Goal: Task Accomplishment & Management: Manage account settings

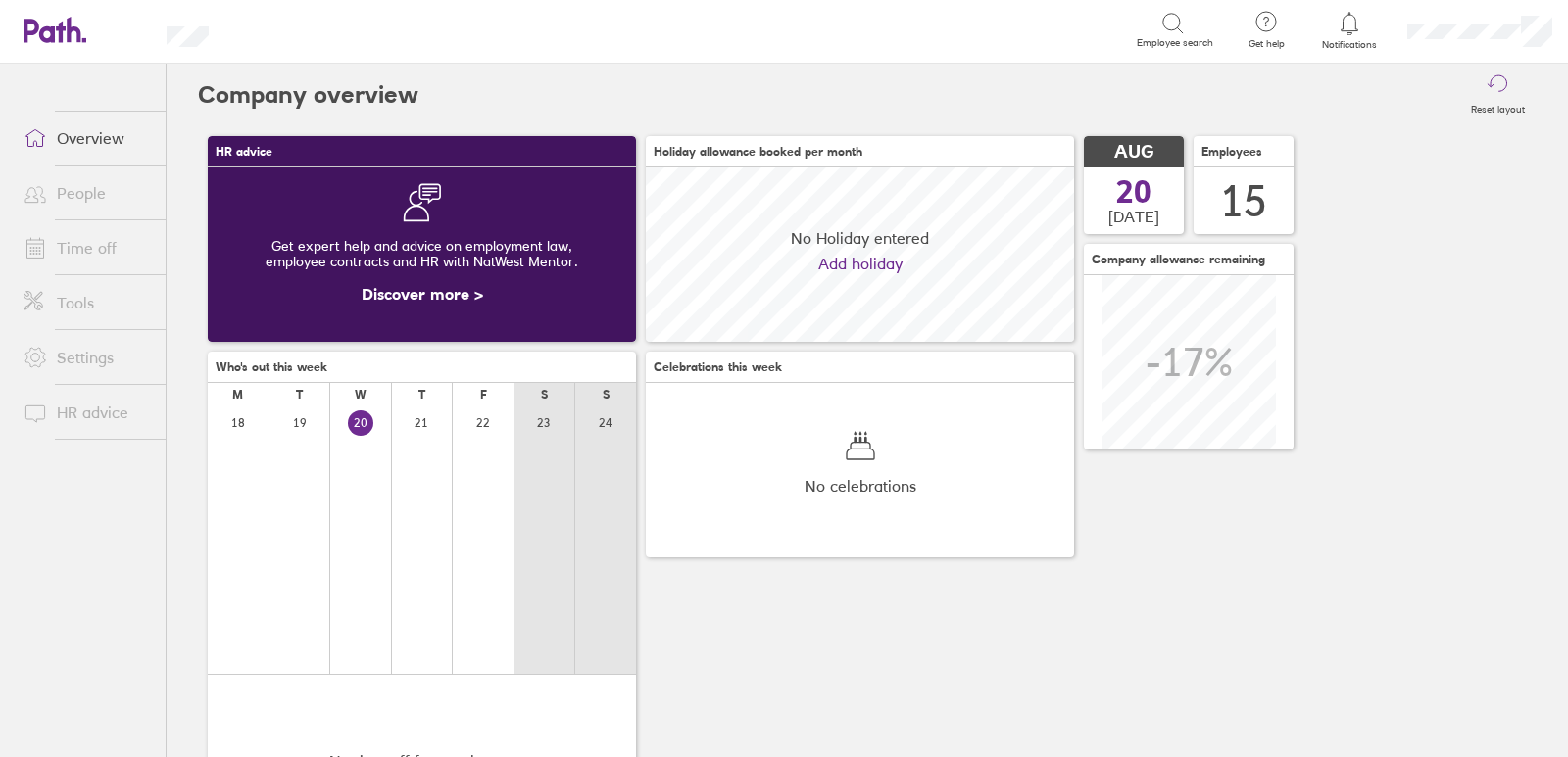
scroll to position [174, 428]
click at [107, 240] on link "Time off" at bounding box center [87, 248] width 157 height 39
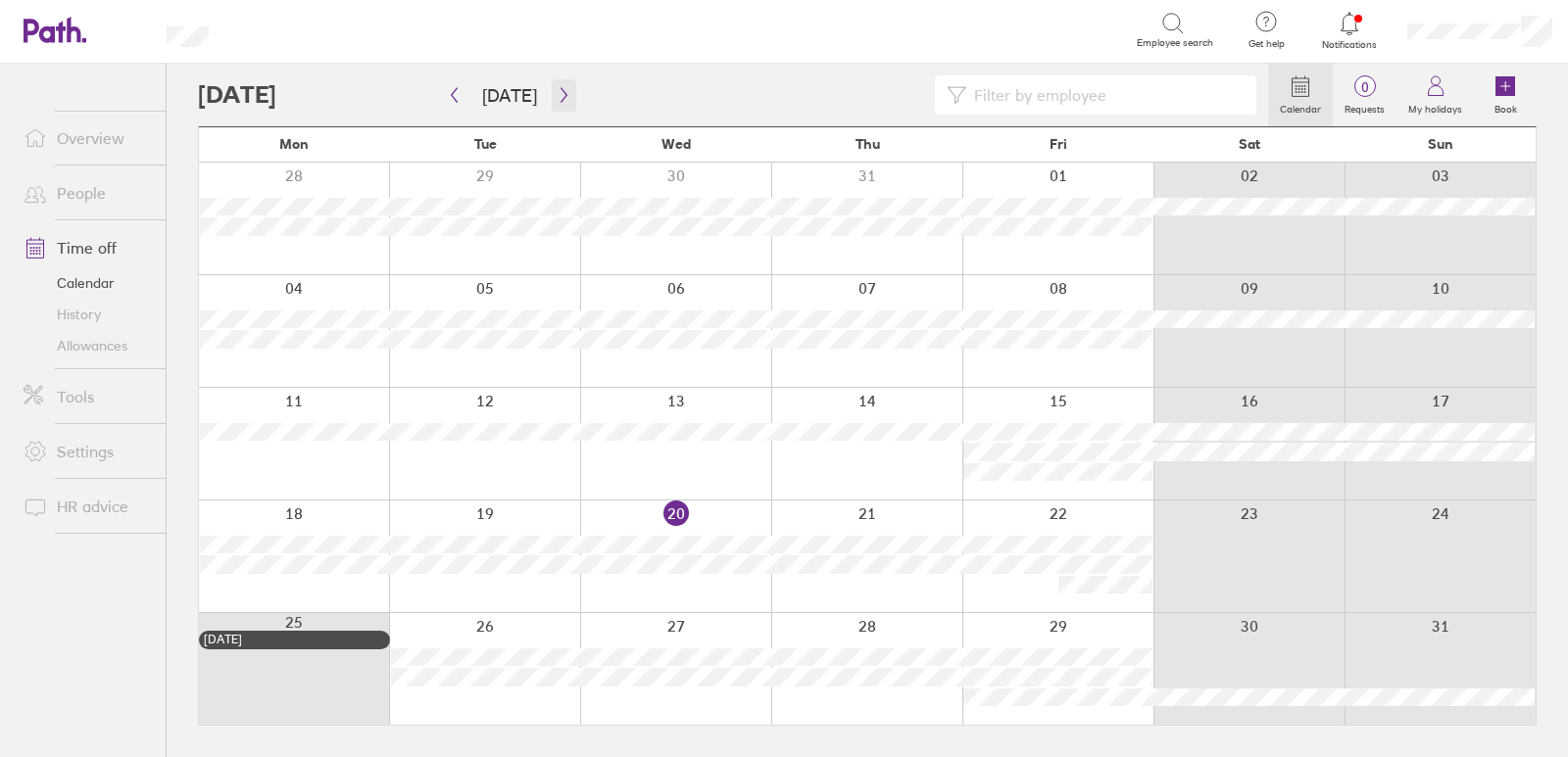
click at [557, 91] on icon "button" at bounding box center [564, 95] width 15 height 16
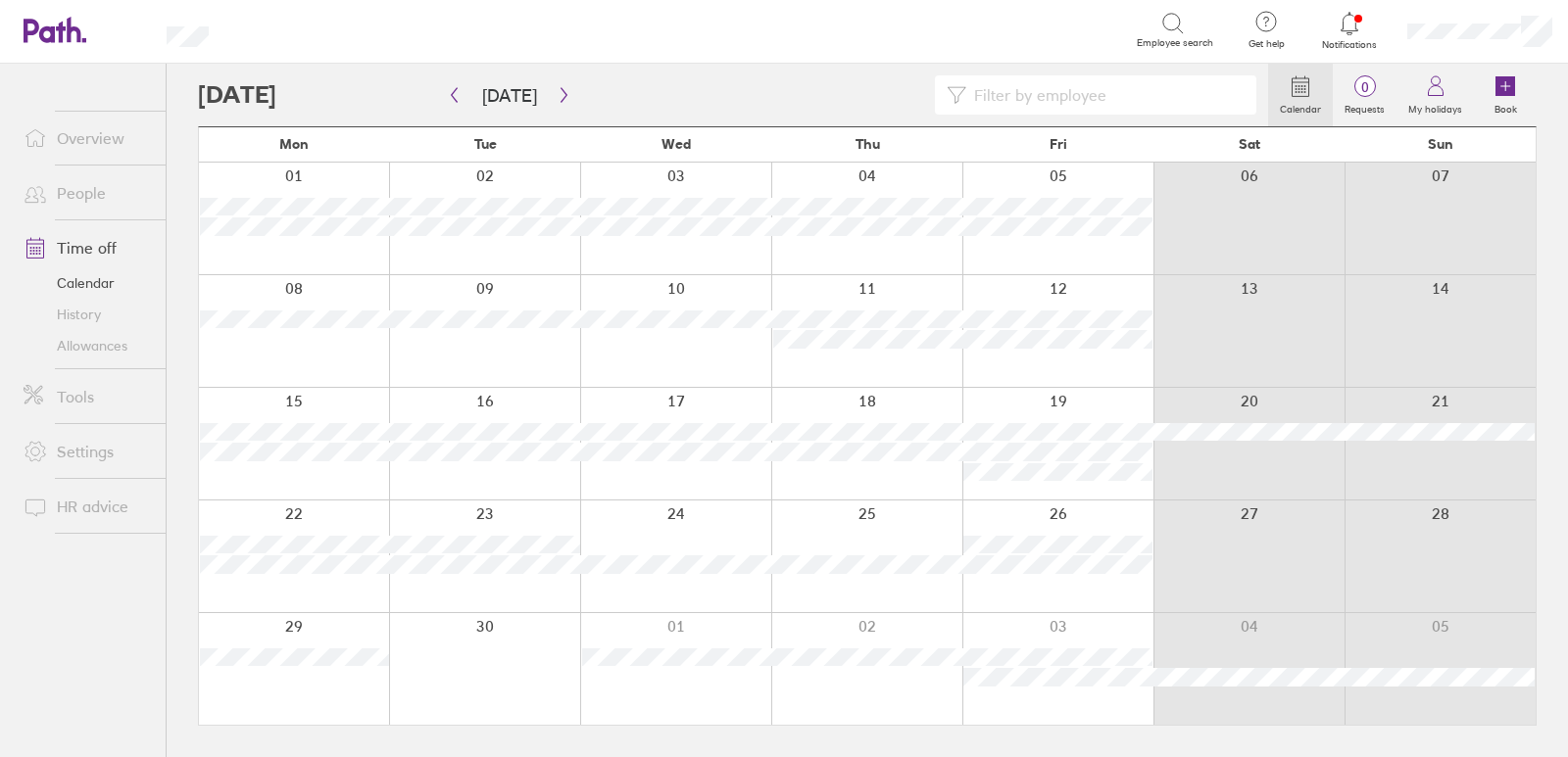
click at [41, 25] on icon at bounding box center [55, 29] width 63 height 27
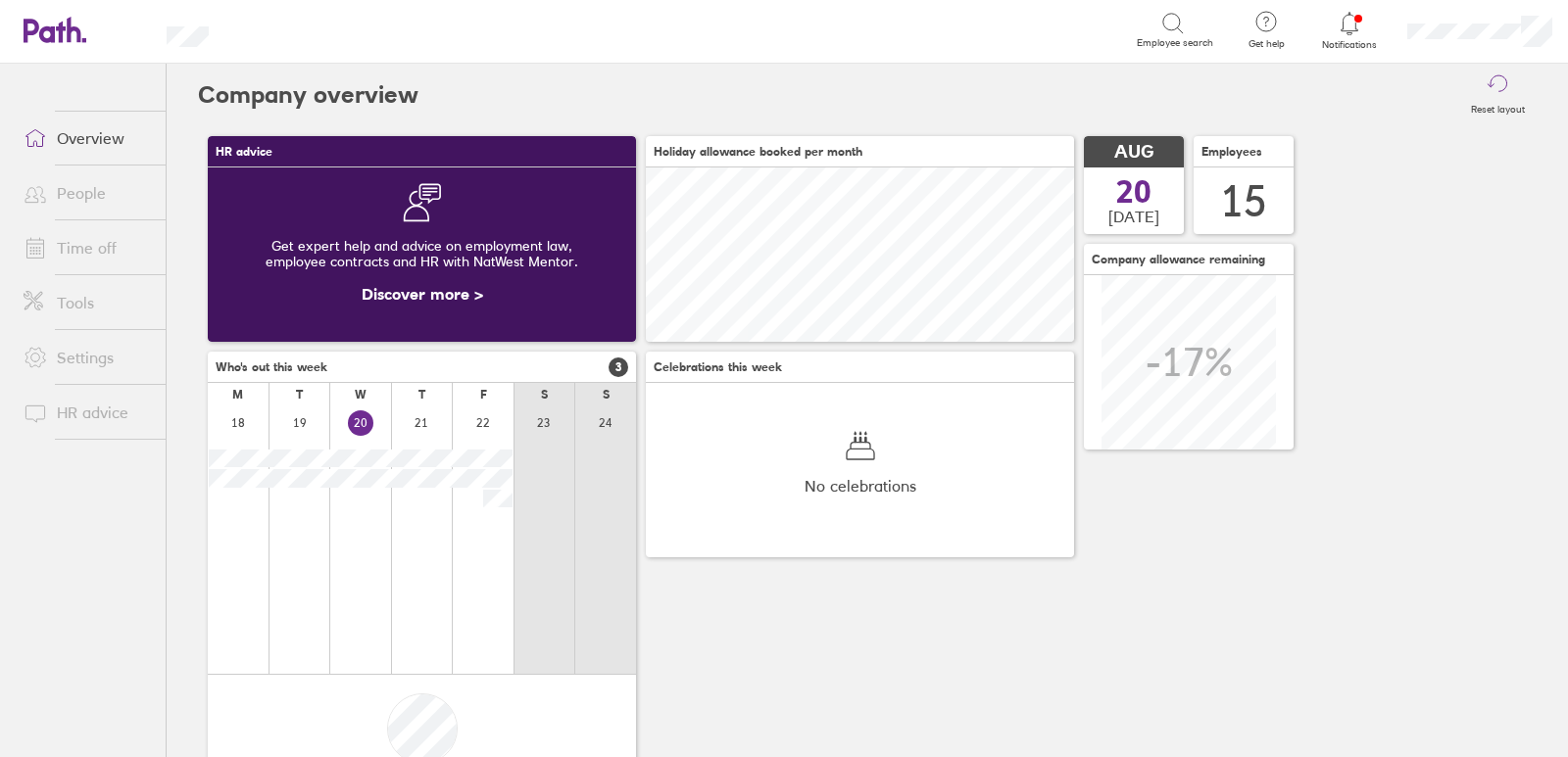
scroll to position [174, 428]
click at [91, 255] on link "Time off" at bounding box center [87, 248] width 157 height 39
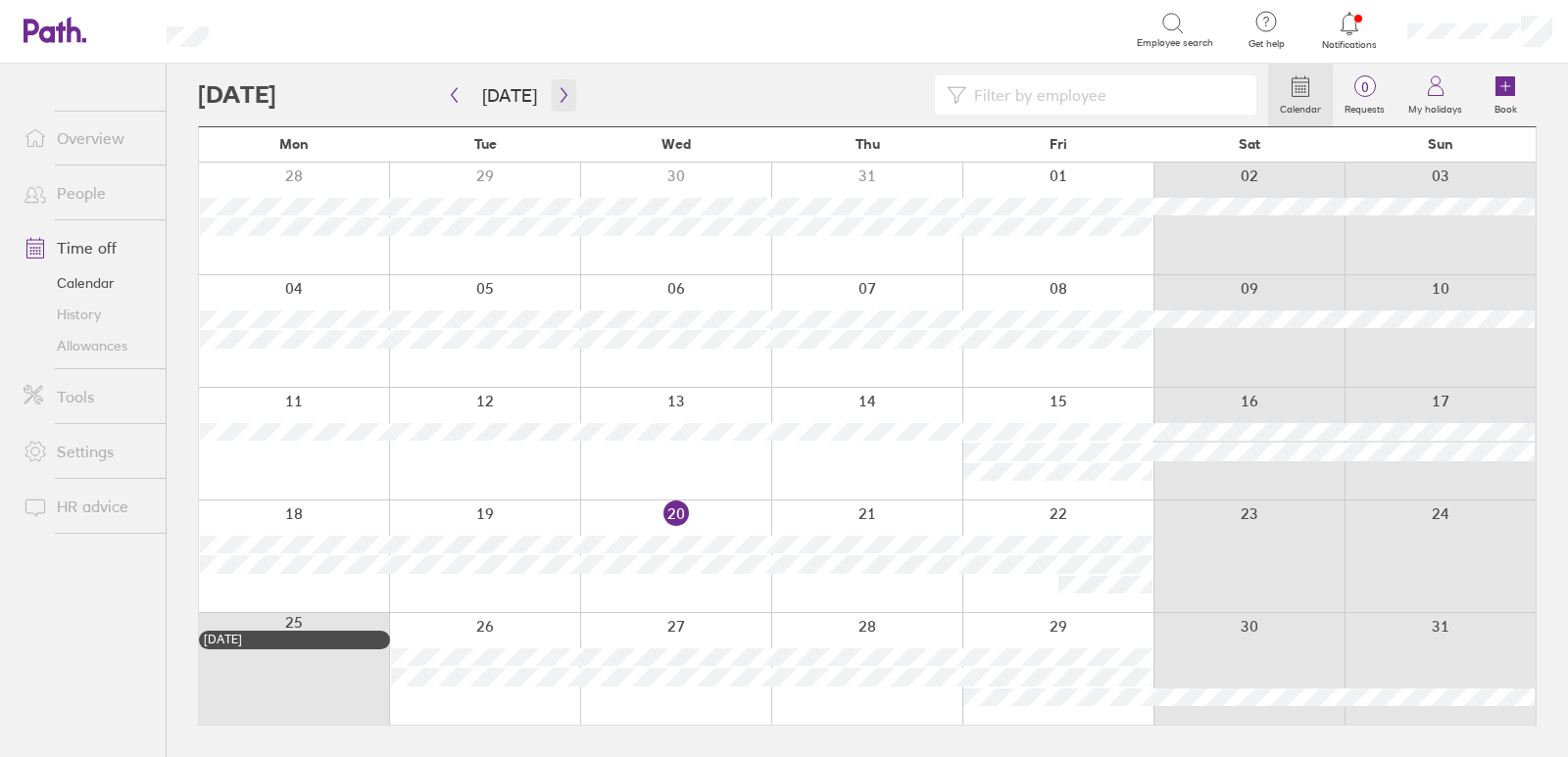
click at [561, 87] on button "button" at bounding box center [564, 95] width 25 height 32
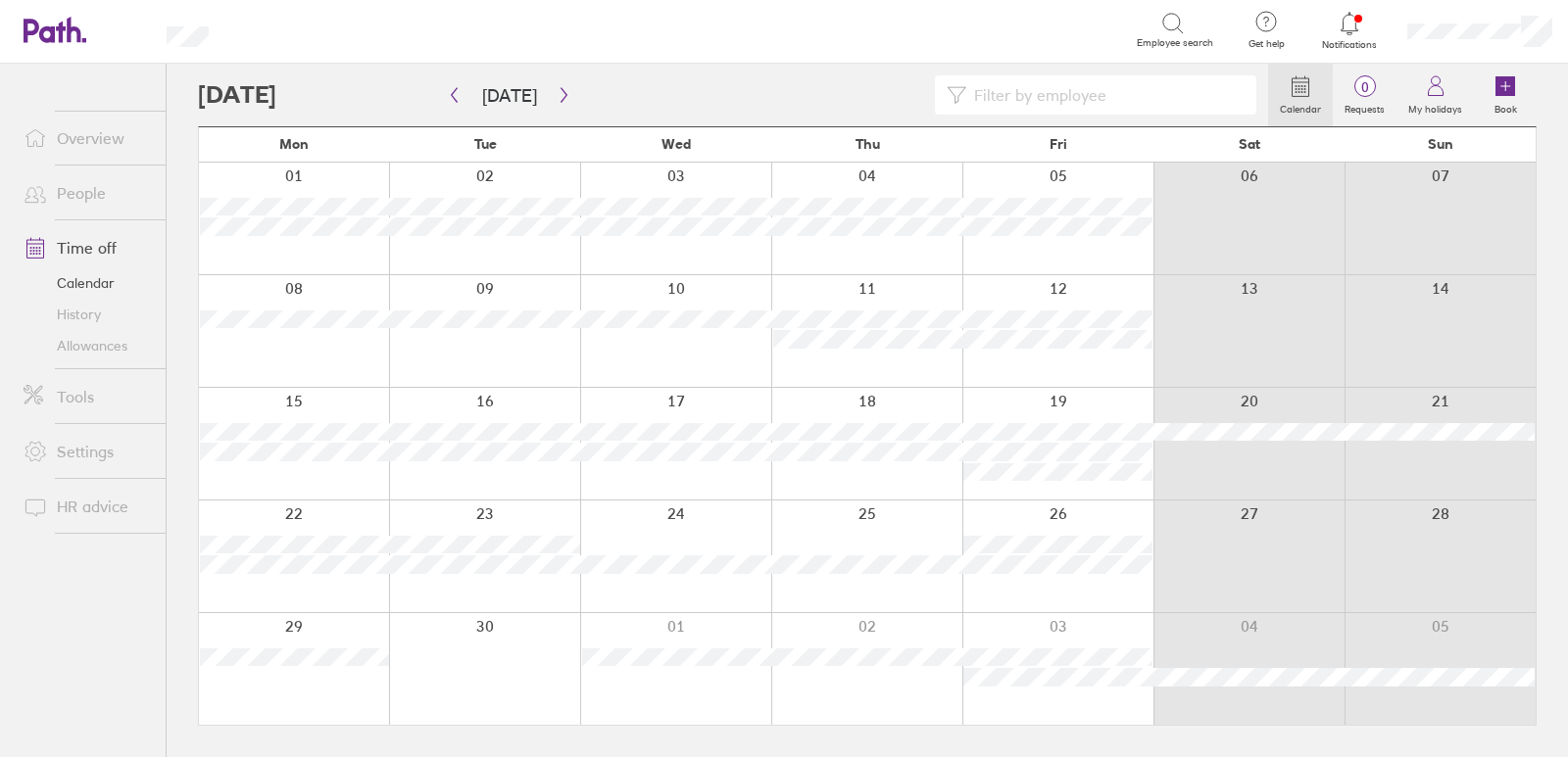
click at [42, 26] on icon at bounding box center [55, 29] width 63 height 27
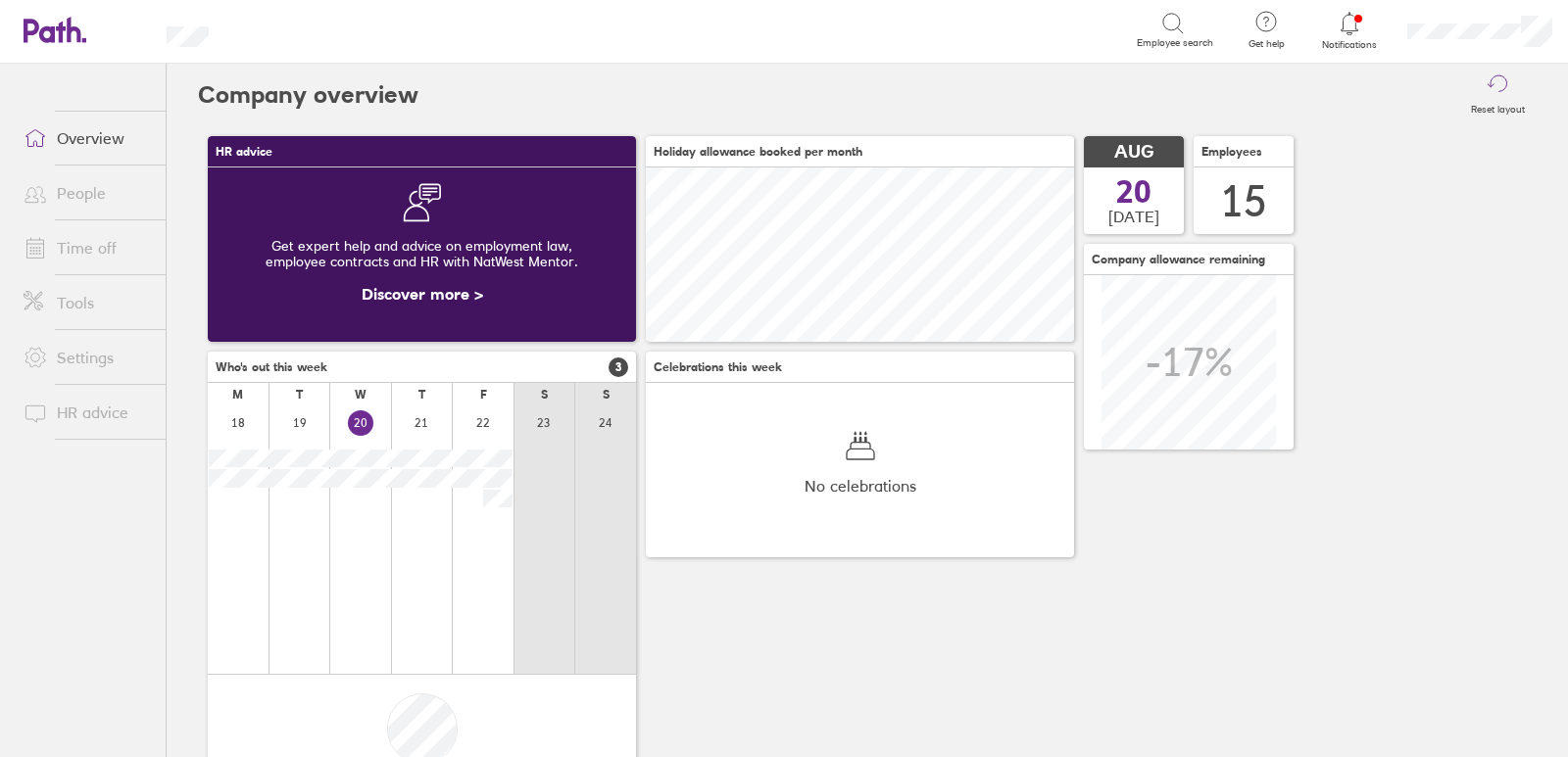
scroll to position [174, 428]
